Goal: Task Accomplishment & Management: Manage account settings

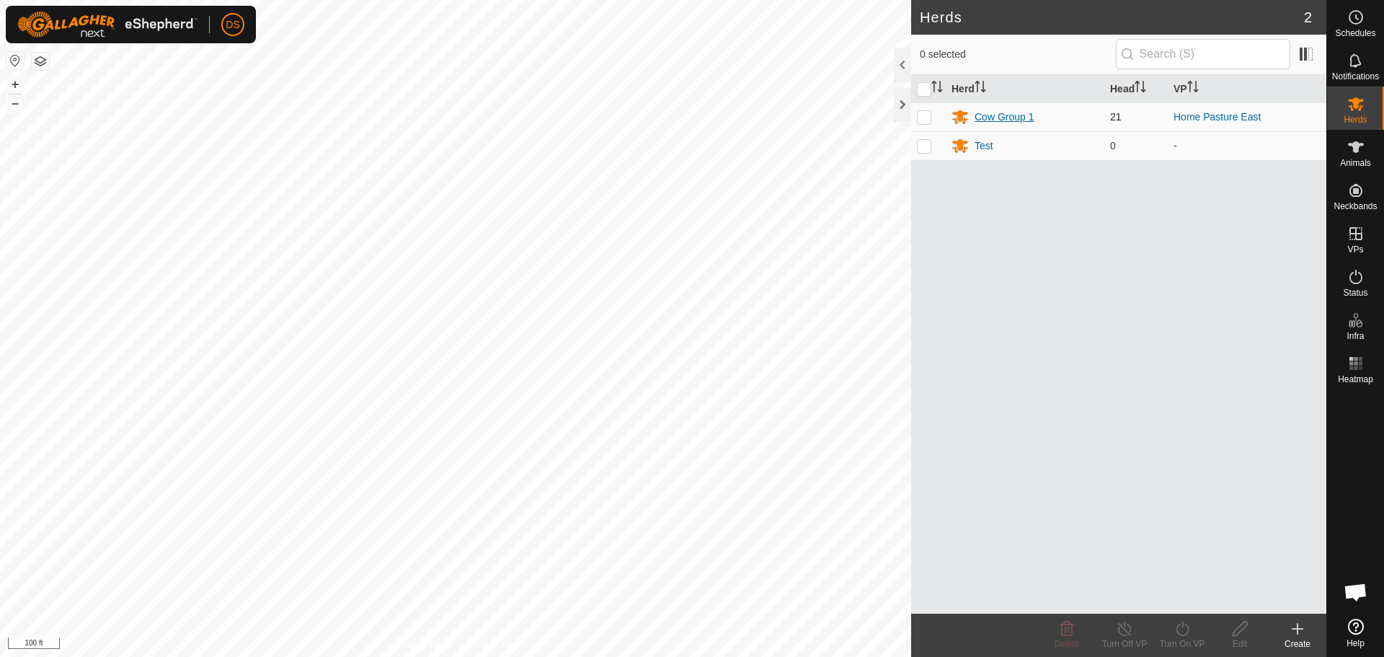
scroll to position [672, 0]
click at [1008, 117] on div "Cow Group 1" at bounding box center [1003, 117] width 59 height 15
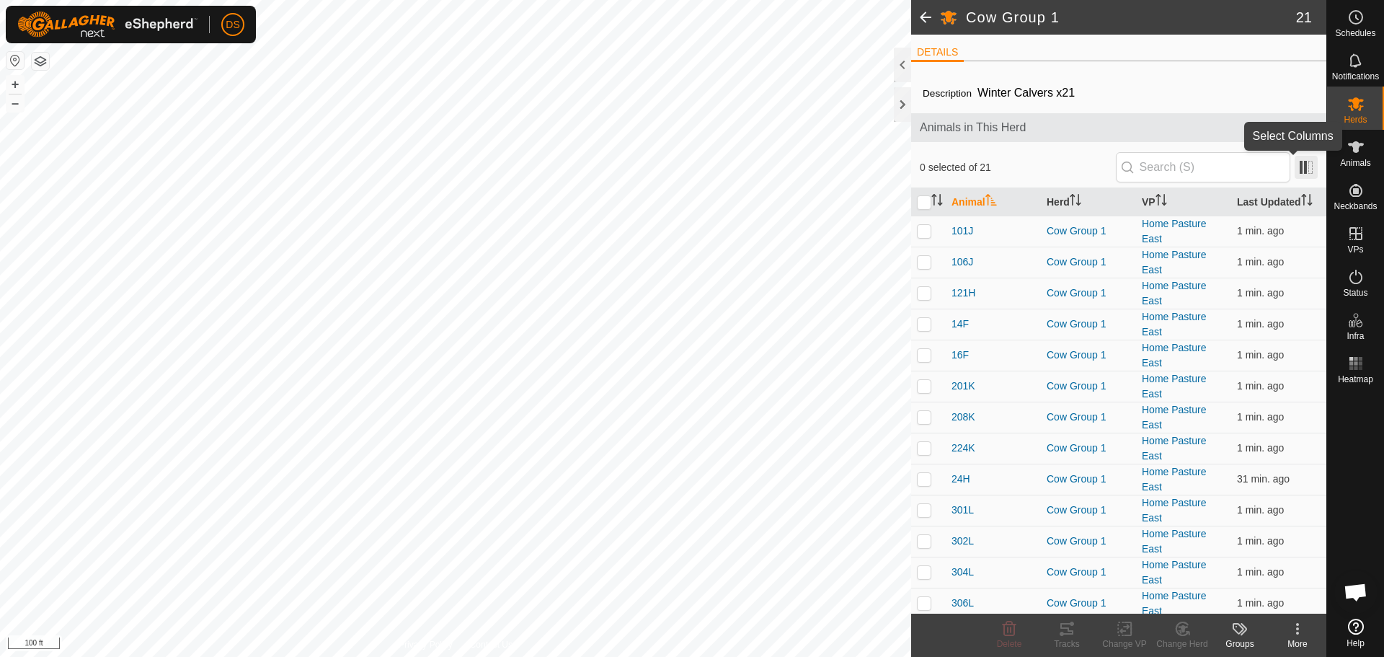
click at [1294, 168] on span at bounding box center [1305, 167] width 23 height 23
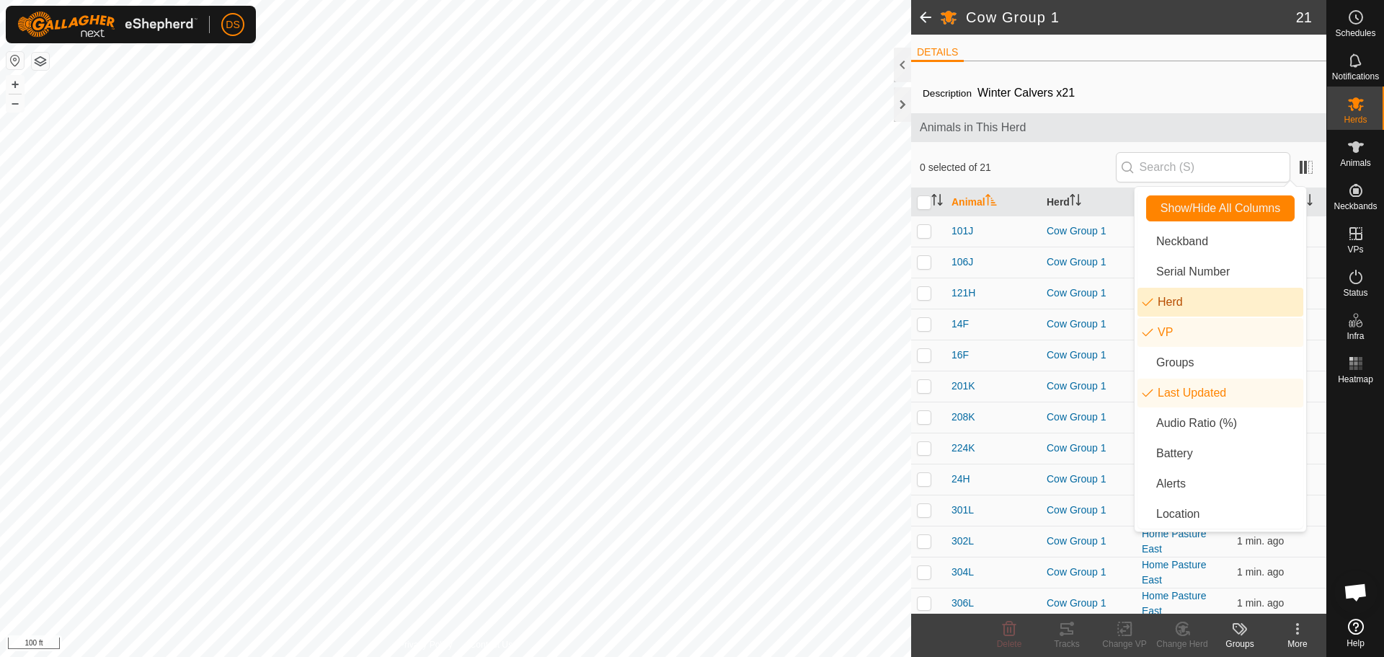
click at [1188, 308] on li "Herd" at bounding box center [1220, 302] width 166 height 29
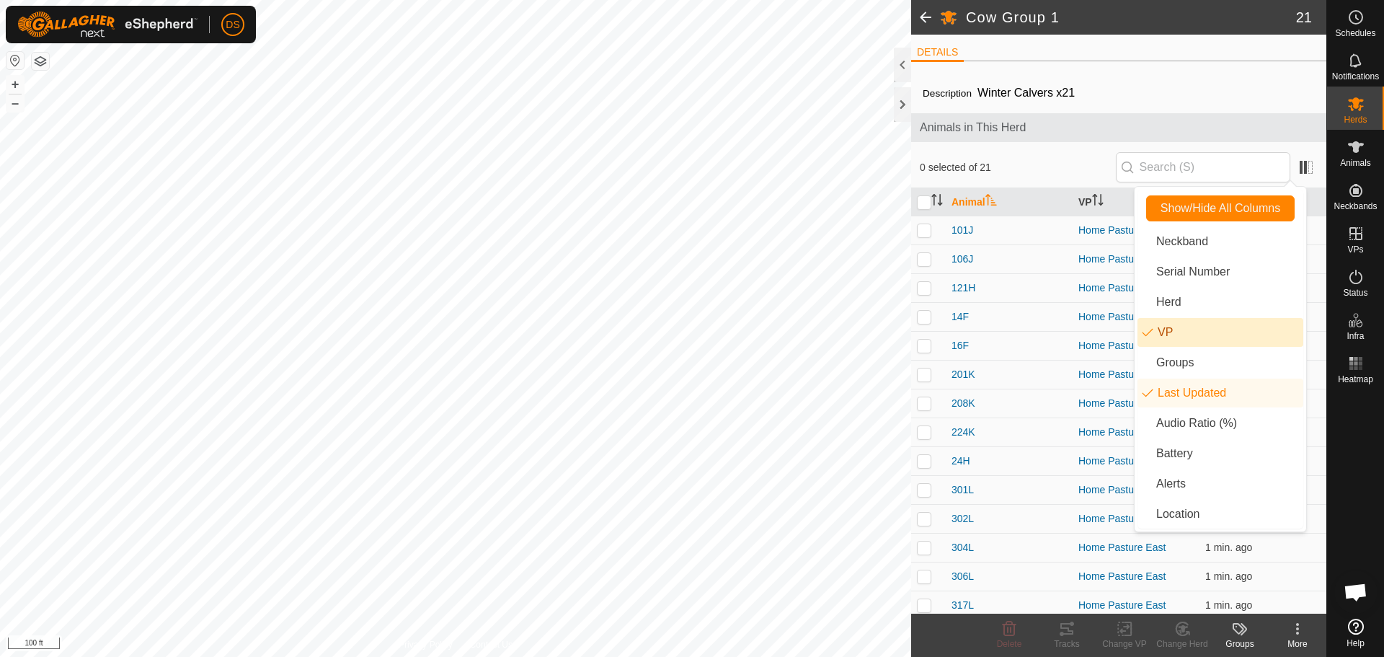
click at [1183, 342] on li "VP" at bounding box center [1220, 332] width 166 height 29
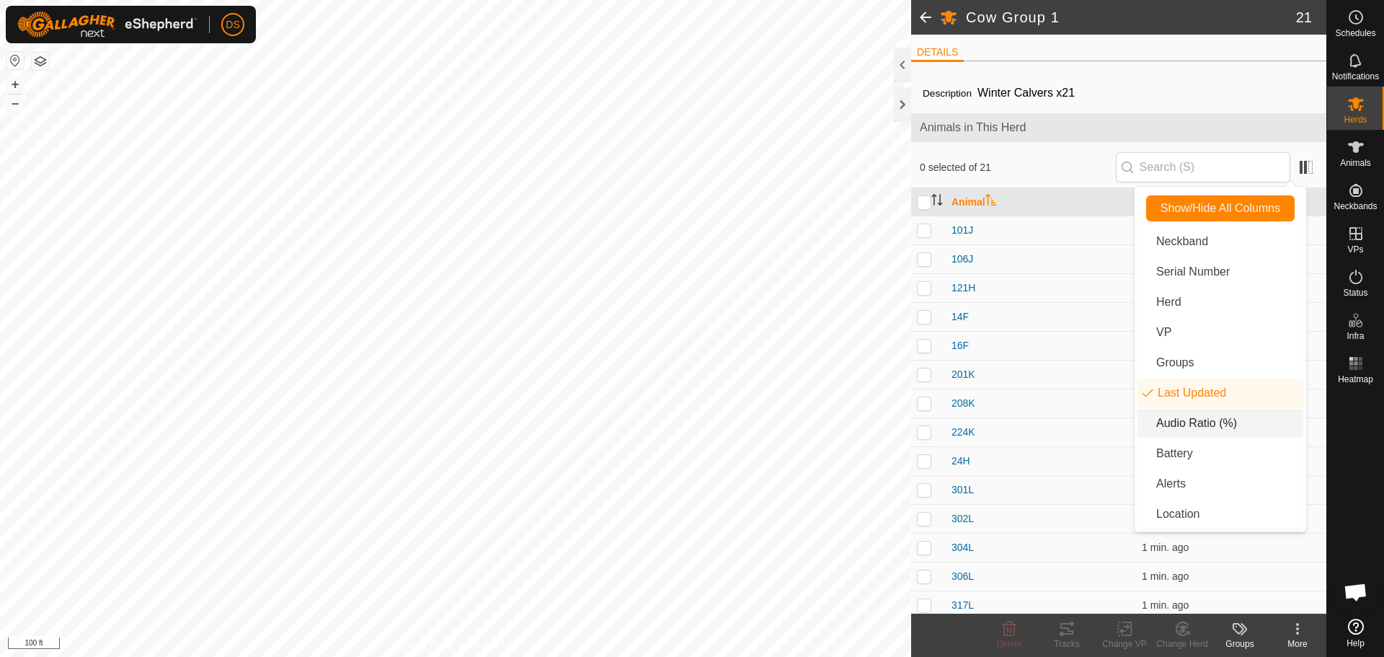
click at [1190, 424] on li "Audio Ratio (%)" at bounding box center [1220, 423] width 166 height 29
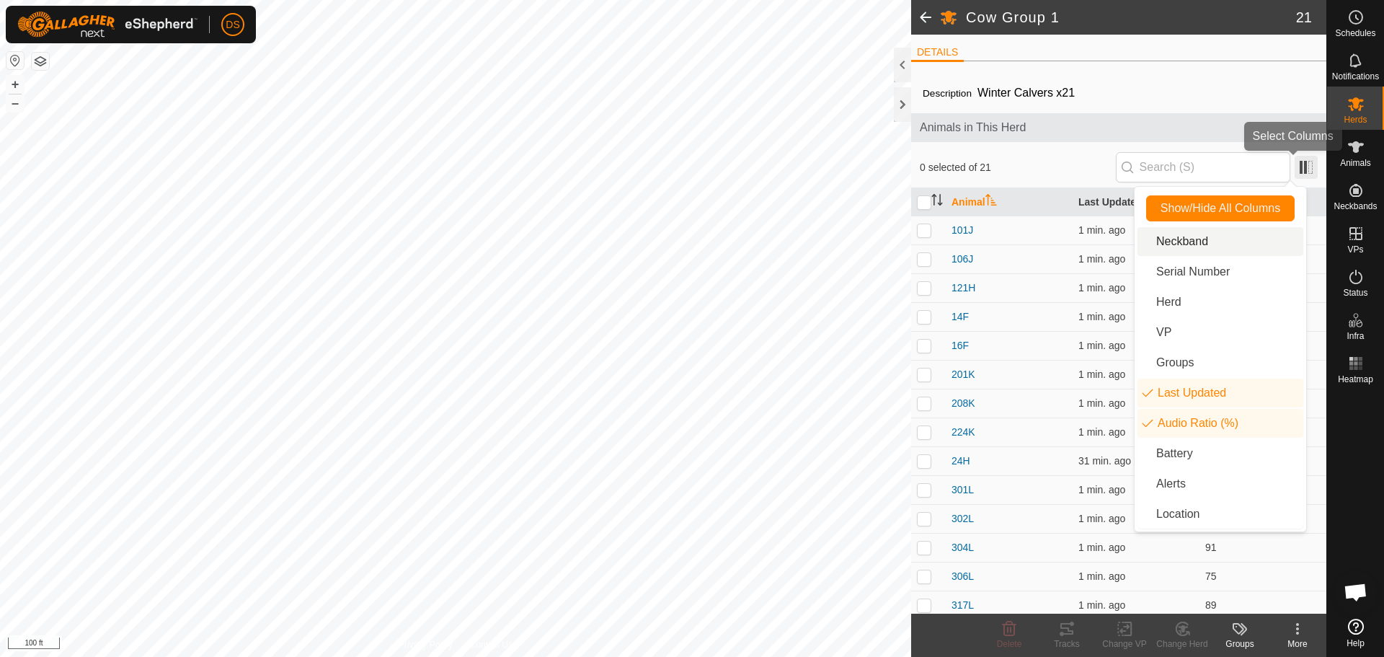
click at [1297, 170] on span at bounding box center [1305, 167] width 23 height 23
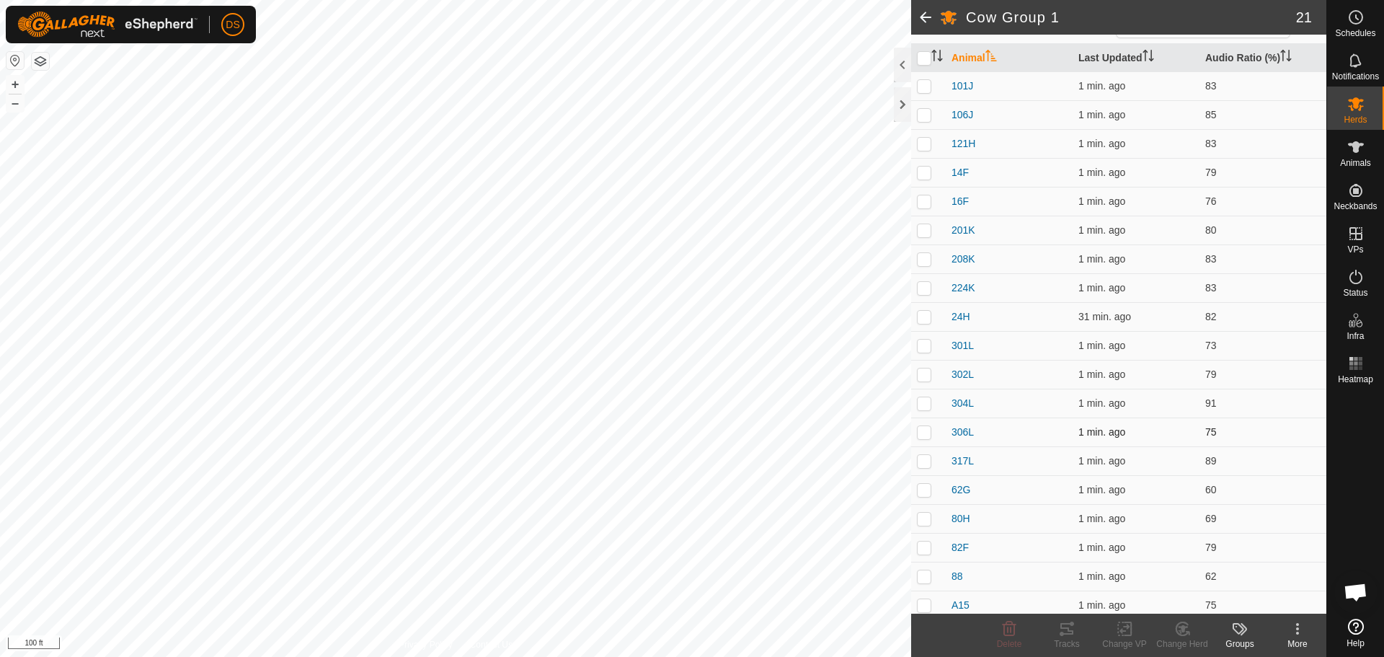
scroll to position [208, 0]
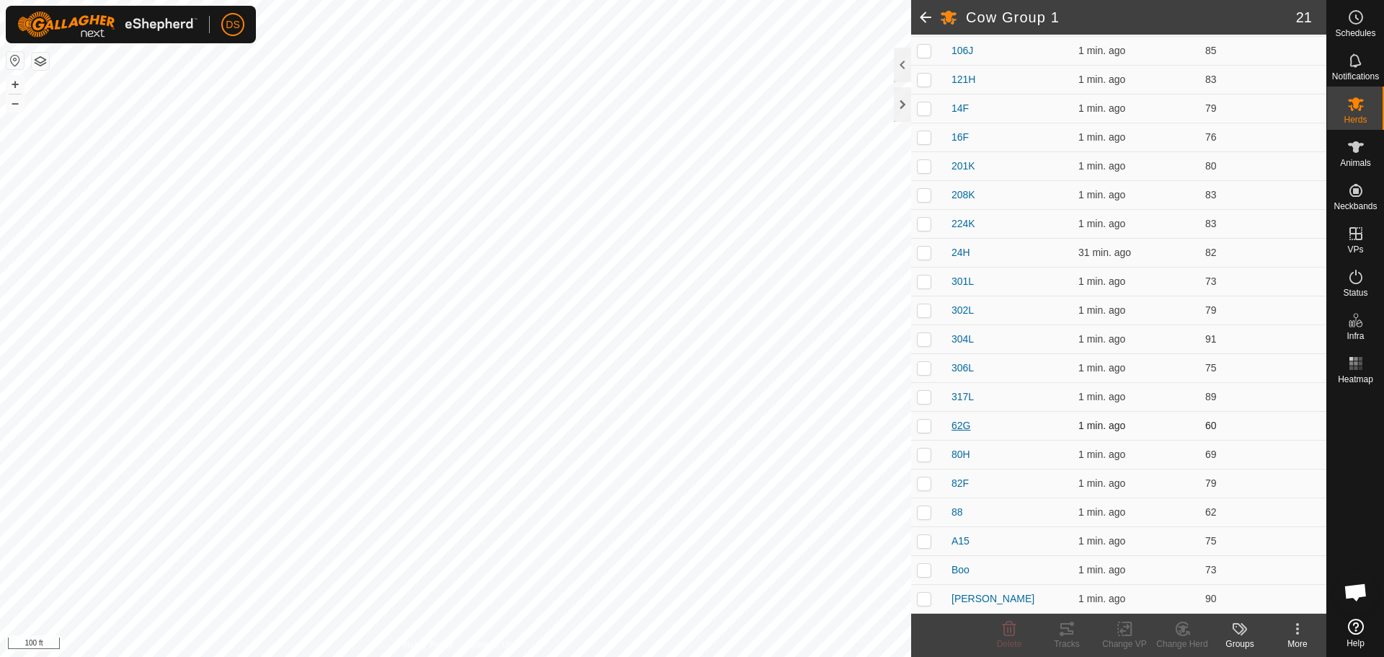
click at [959, 425] on span "62G" at bounding box center [960, 425] width 19 height 15
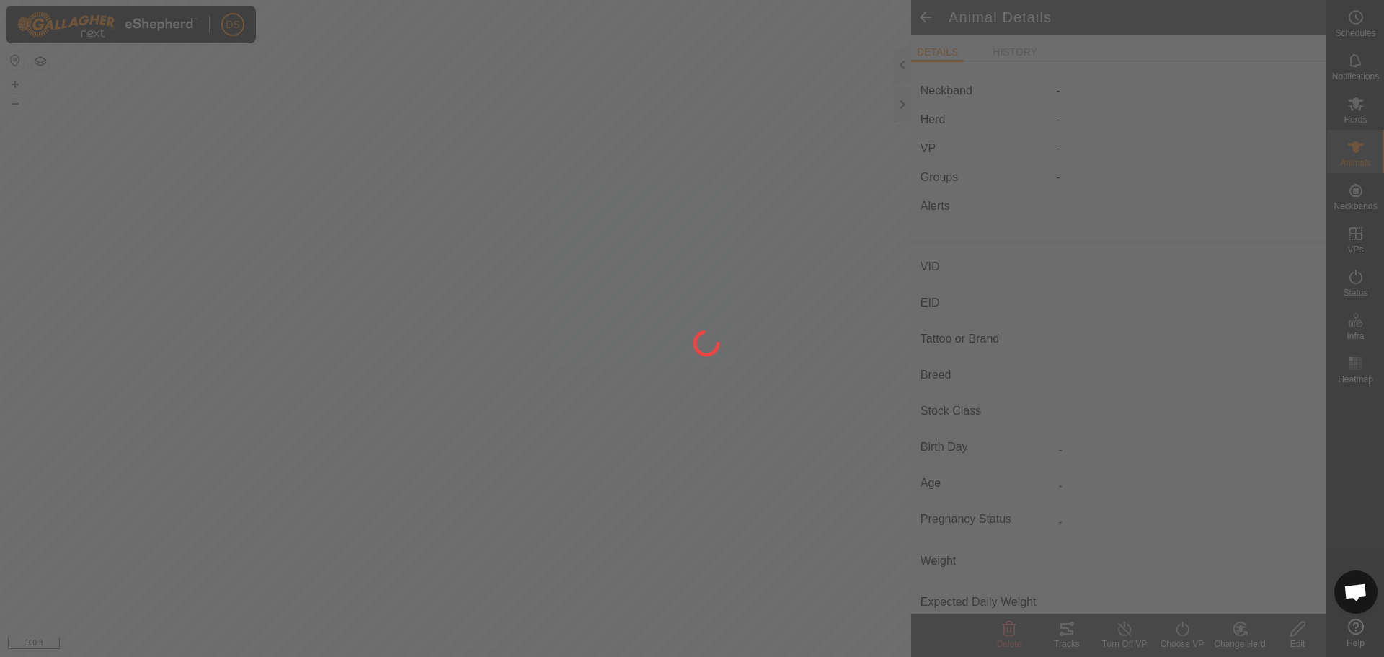
type input "62G"
type input "-"
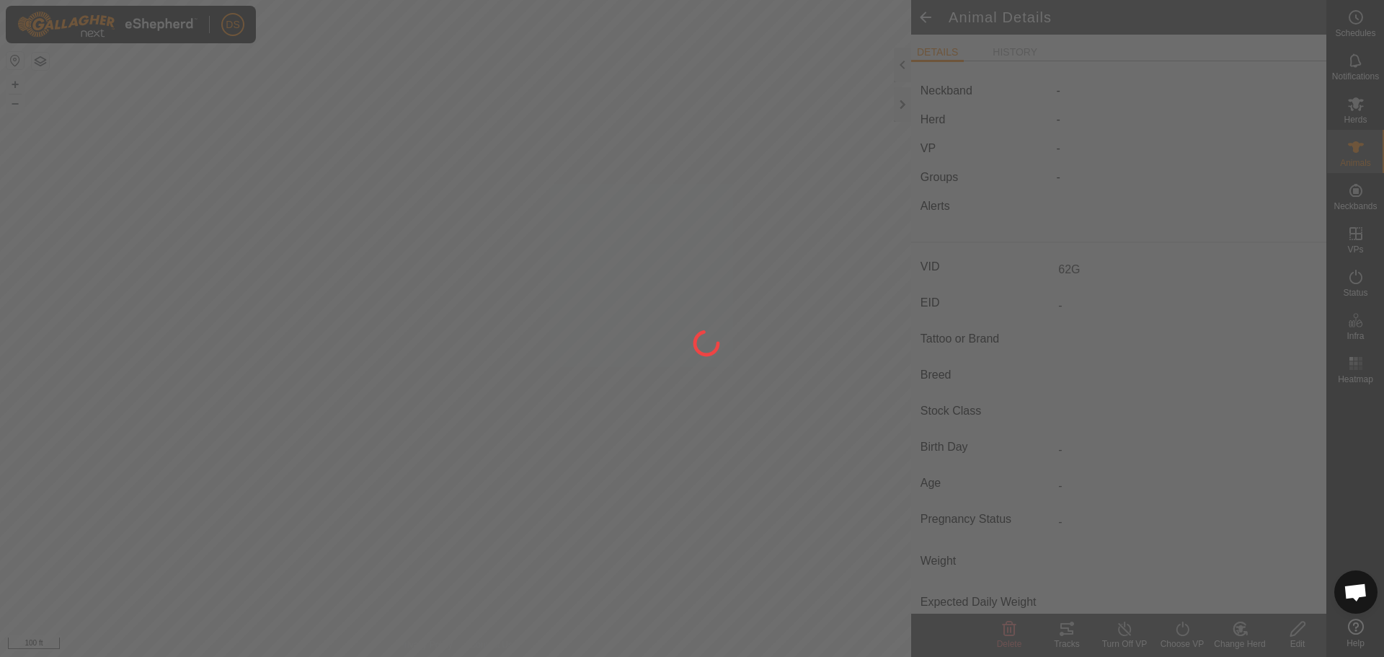
type input "0 kg"
type input "-"
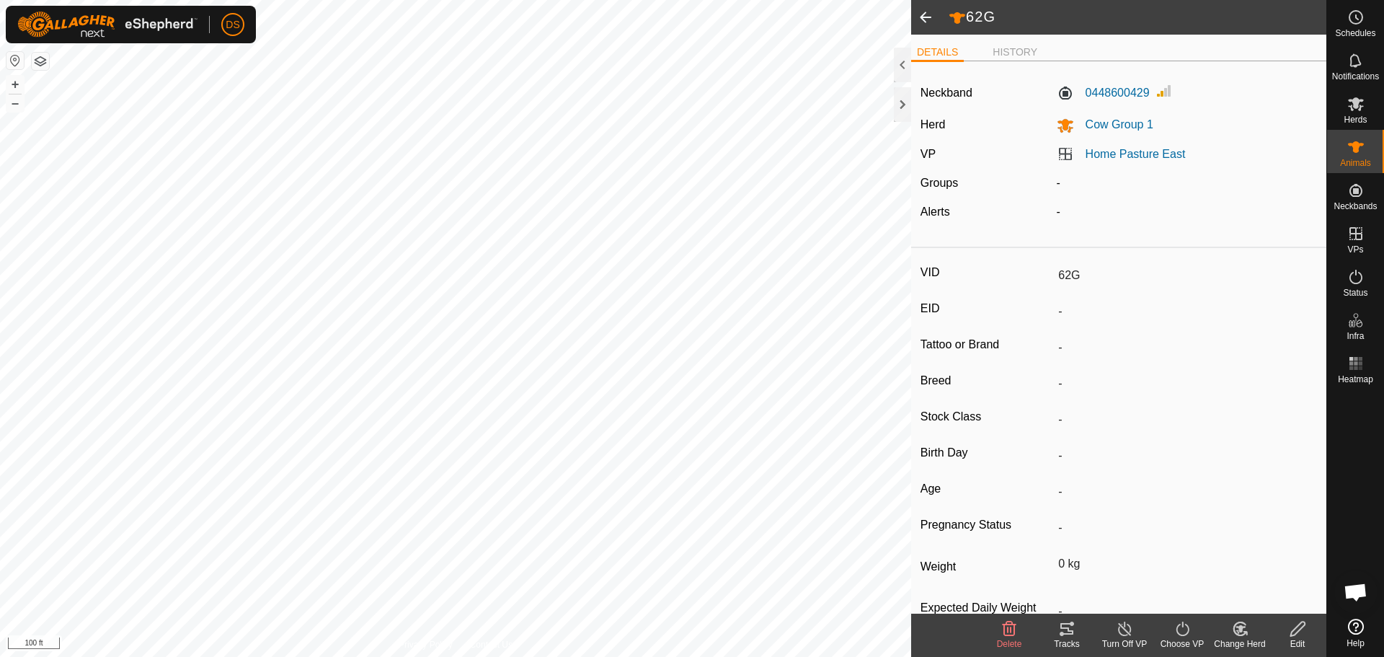
click at [928, 12] on span at bounding box center [925, 17] width 29 height 35
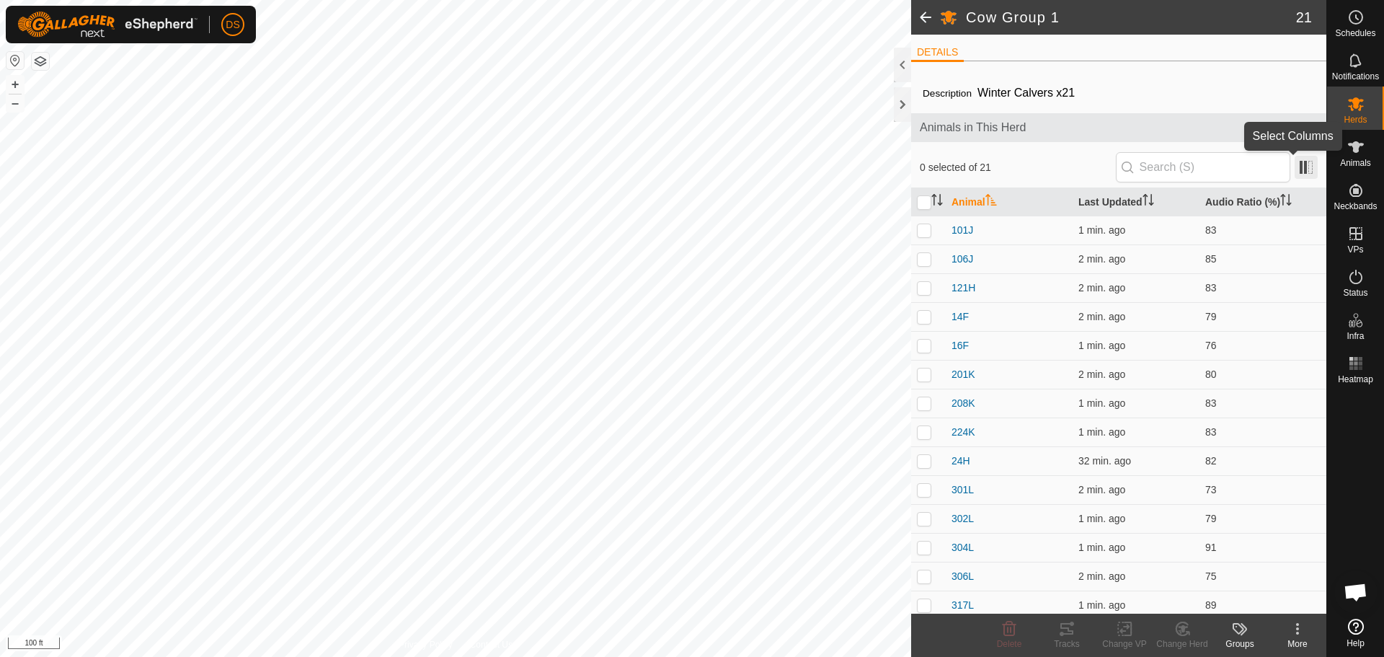
click at [1294, 174] on span at bounding box center [1305, 167] width 23 height 23
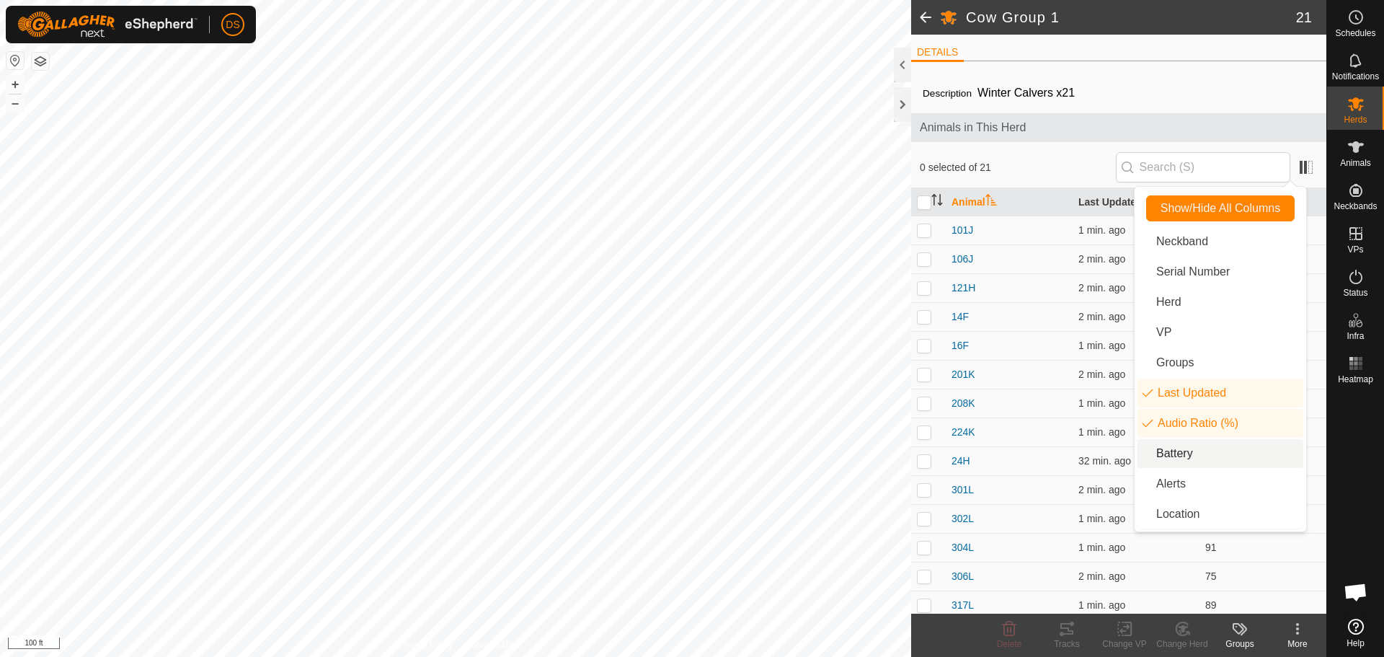
click at [1155, 461] on li "Battery" at bounding box center [1220, 453] width 166 height 29
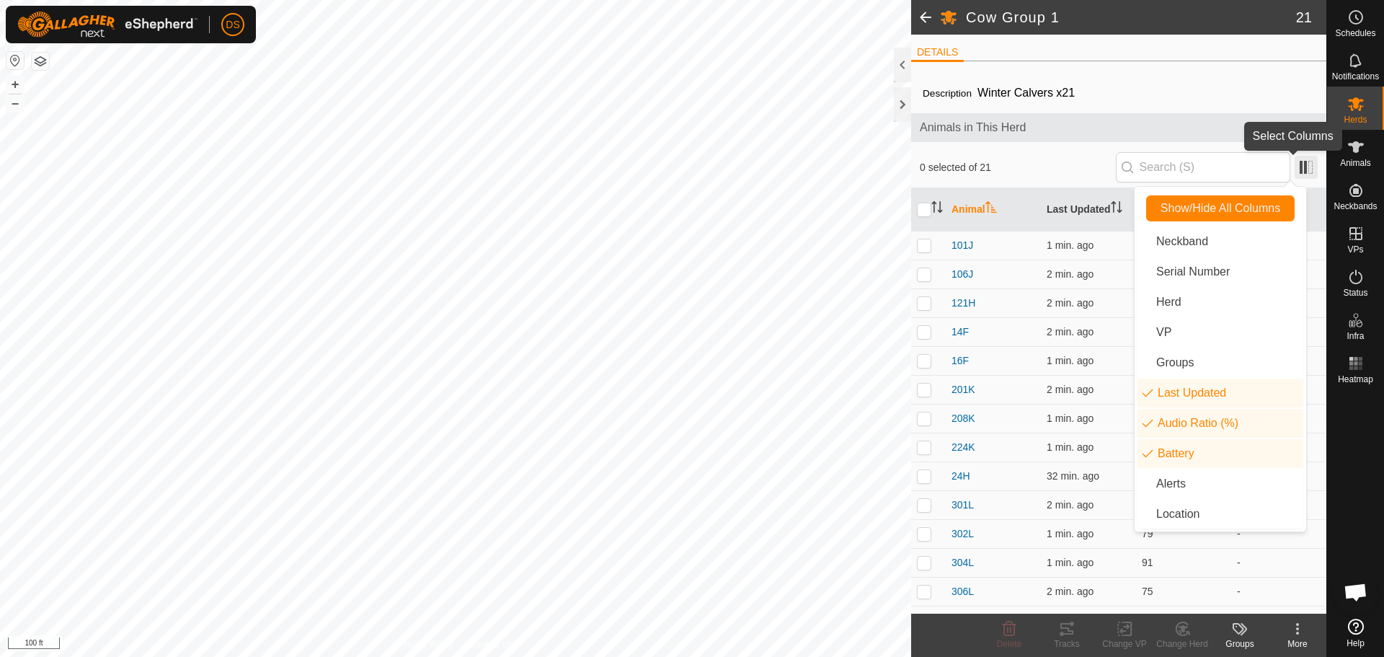
click at [1298, 172] on span at bounding box center [1305, 167] width 23 height 23
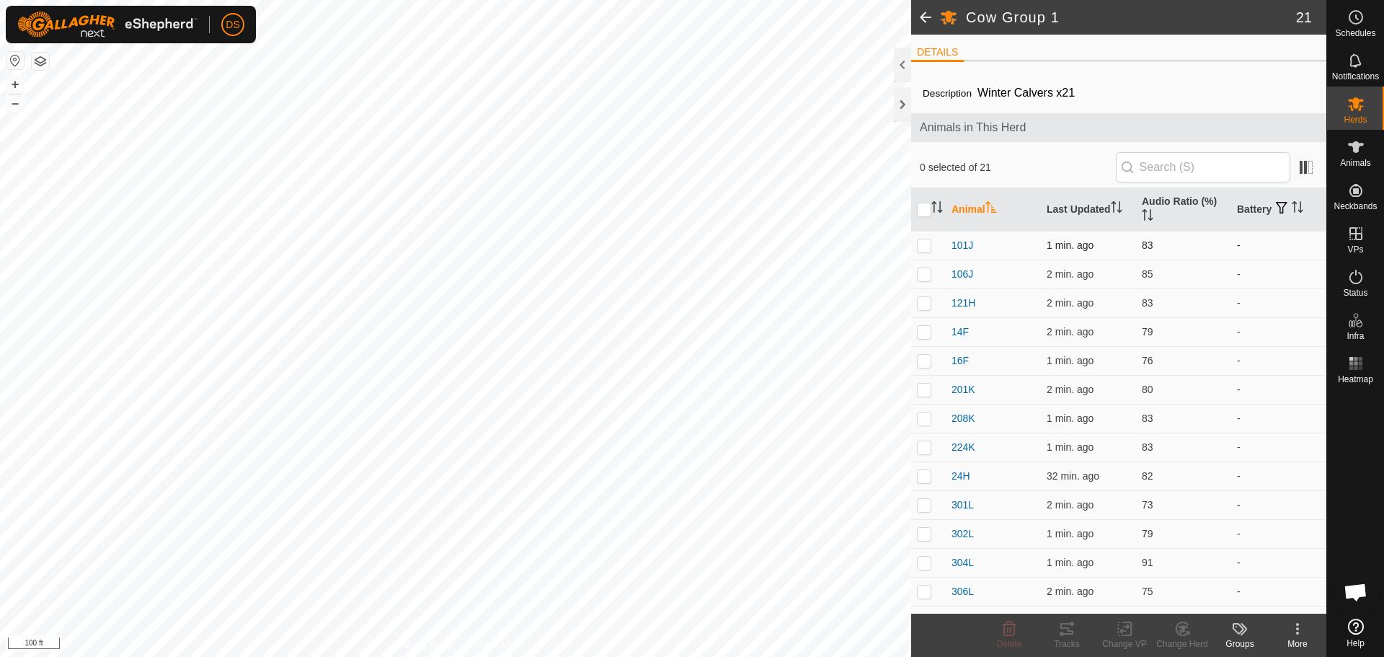
click at [1239, 238] on td "-" at bounding box center [1278, 245] width 95 height 29
click at [1281, 203] on span "button" at bounding box center [1282, 208] width 12 height 12
click at [1089, 367] on li "Low Battery Level" at bounding box center [1181, 374] width 212 height 29
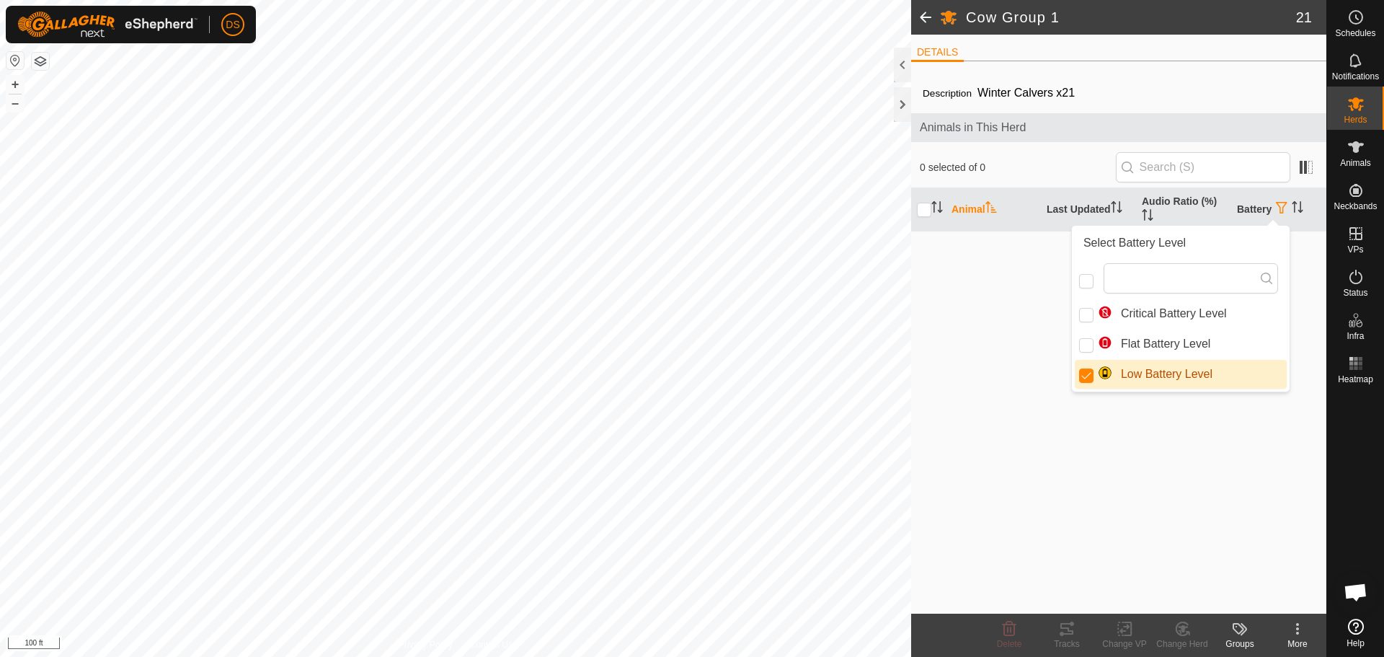
click at [1089, 367] on li "Low Battery Level" at bounding box center [1181, 374] width 212 height 29
checkbox input "false"
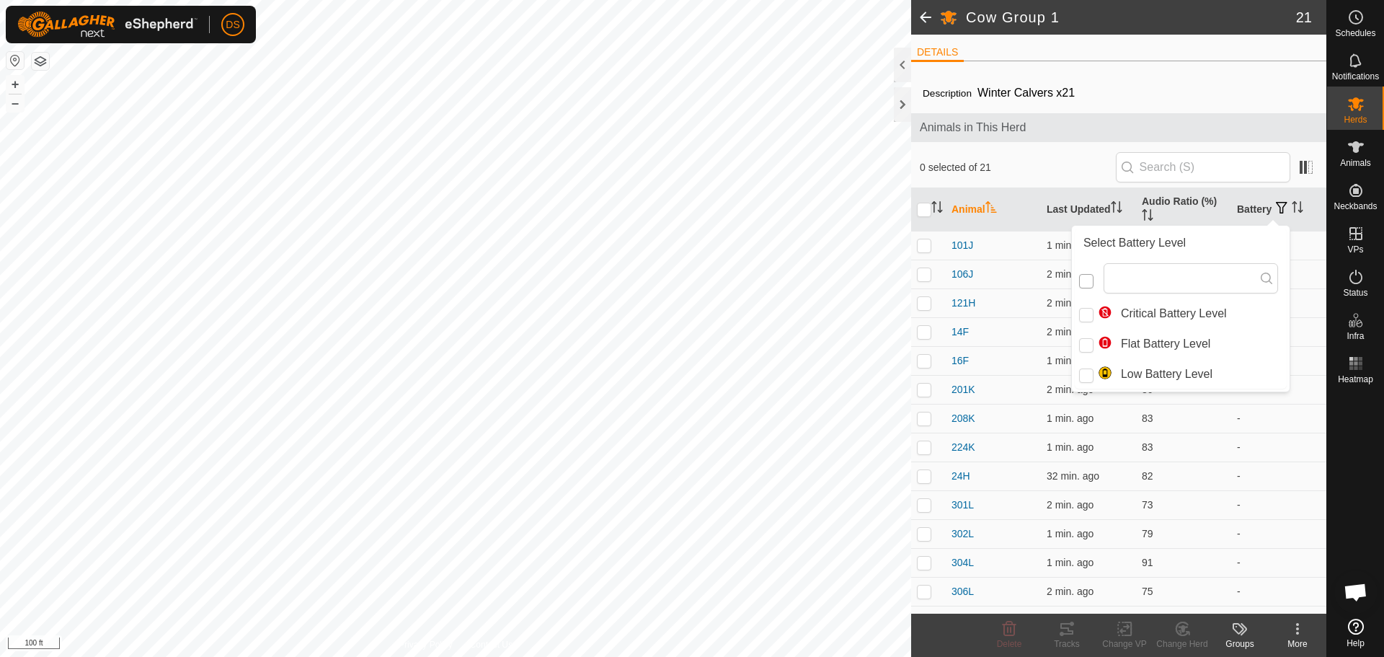
click at [1088, 281] on input "checkbox" at bounding box center [1086, 281] width 14 height 14
checkbox input "false"
checkbox input "true"
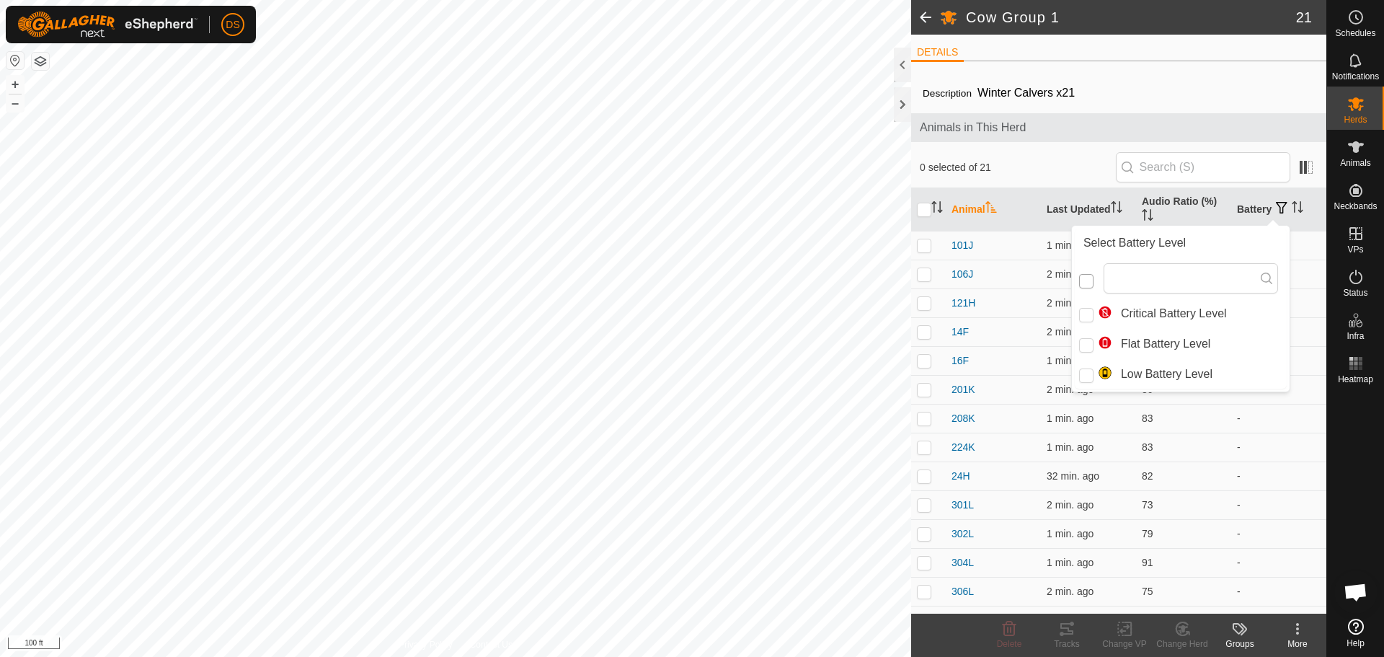
scroll to position [8, 8]
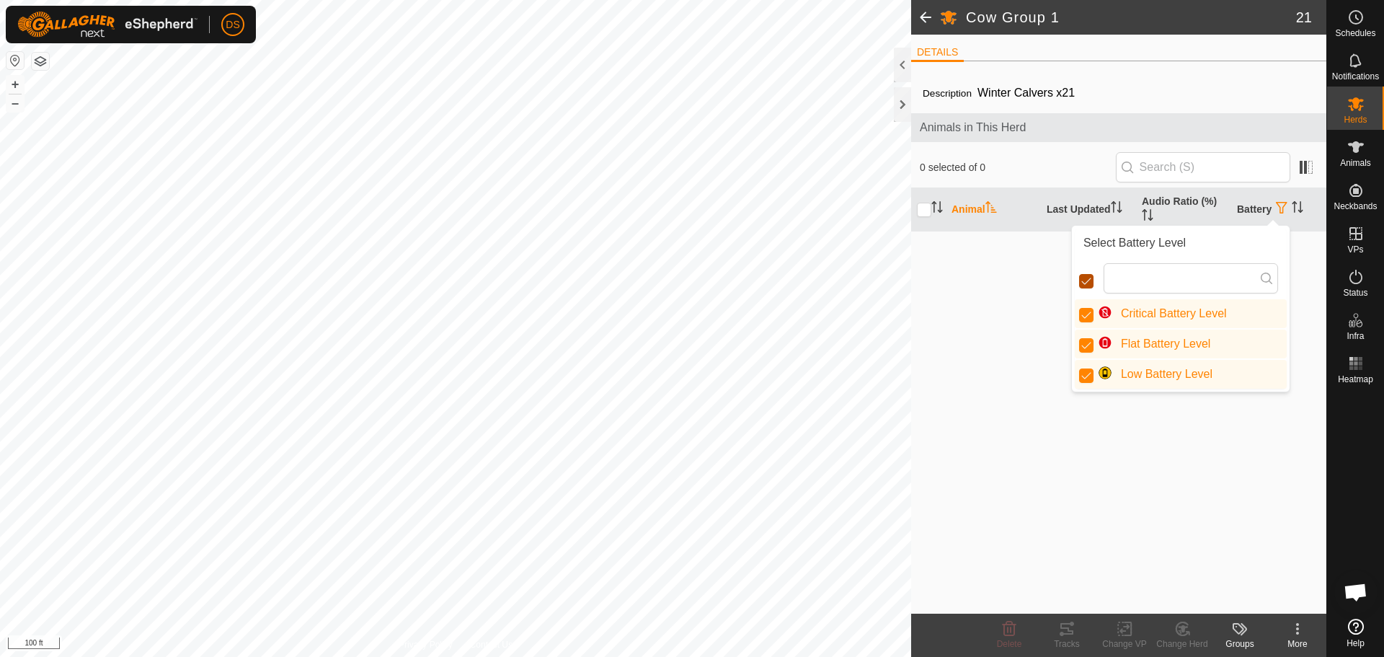
click at [1088, 281] on input "checkbox" at bounding box center [1086, 281] width 14 height 14
checkbox input "false"
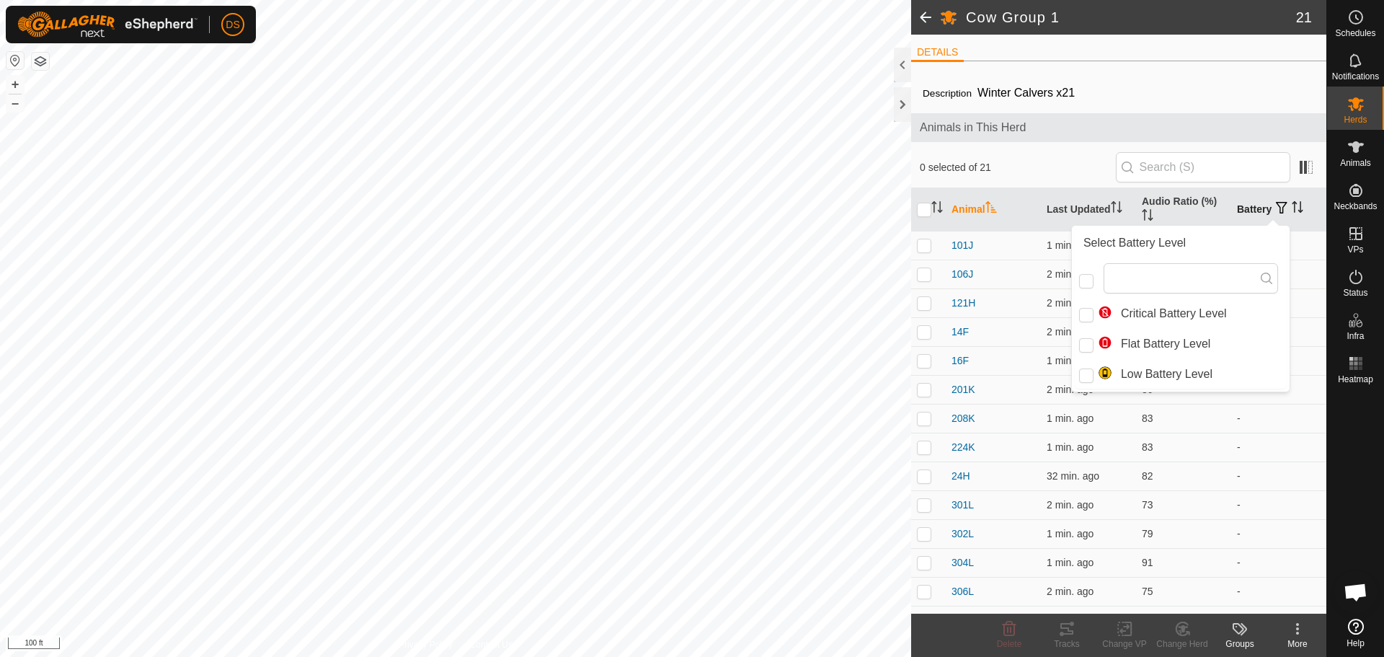
click at [1278, 209] on span "button" at bounding box center [1282, 208] width 12 height 12
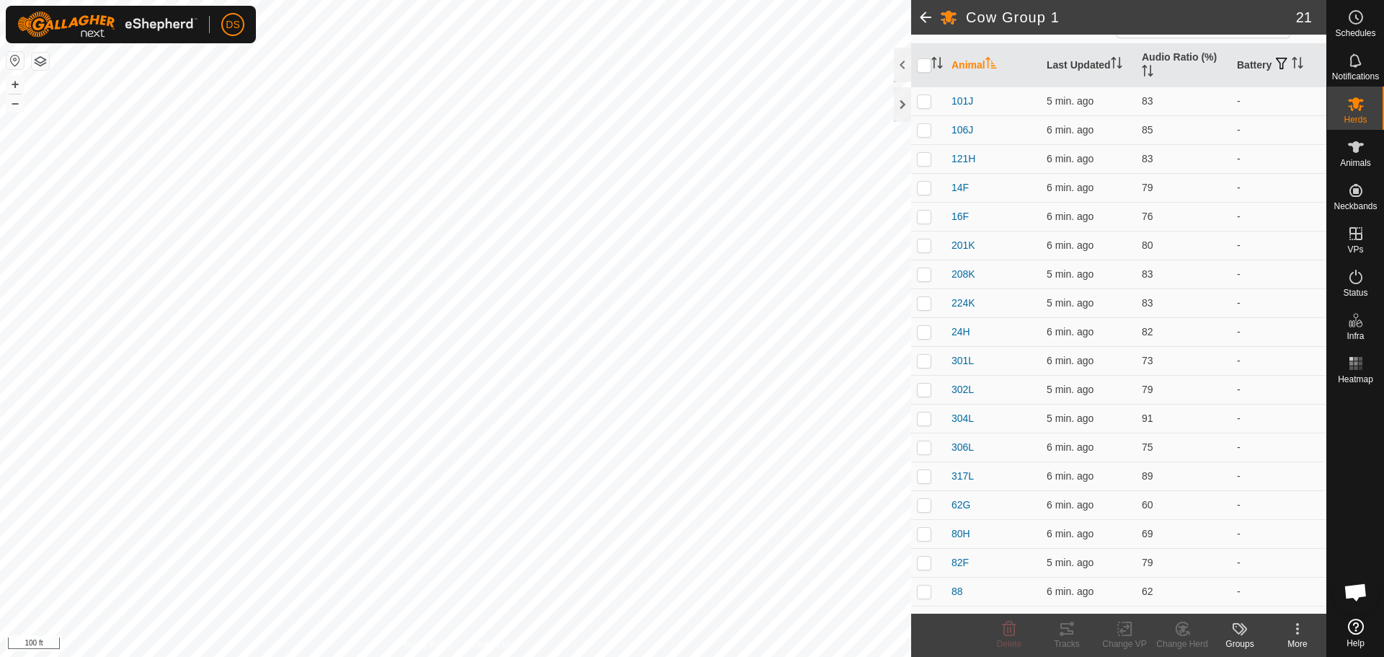
scroll to position [713, 0]
